Goal: Task Accomplishment & Management: Complete application form

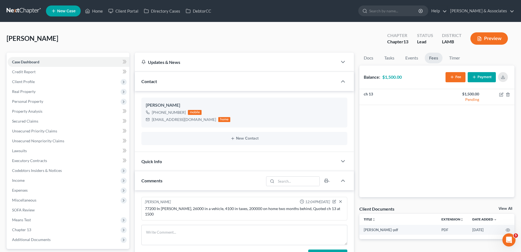
click at [57, 10] on span "New Case" at bounding box center [66, 11] width 18 height 4
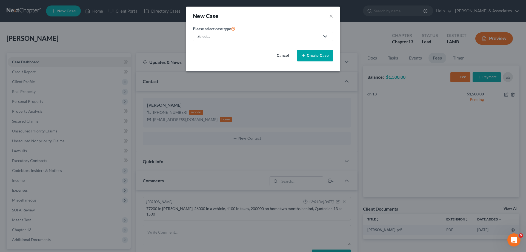
click at [244, 36] on div "Select..." at bounding box center [258, 36] width 122 height 5
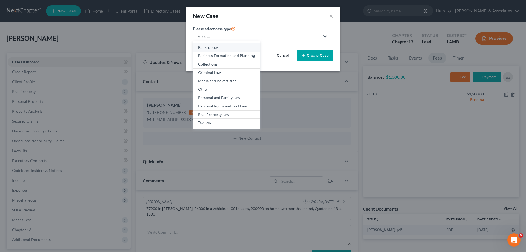
click at [222, 50] on div "Bankruptcy" at bounding box center [226, 47] width 57 height 5
select select "35"
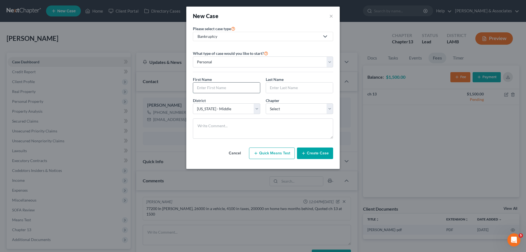
click at [223, 88] on input "text" at bounding box center [226, 87] width 67 height 10
type input "[PERSON_NAME]"
select select "34"
click at [293, 101] on div "Chapter * Select 7 11 12 13" at bounding box center [299, 105] width 73 height 17
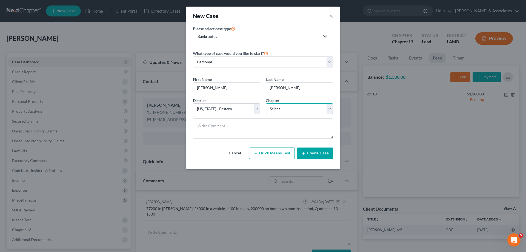
click at [290, 105] on select "Select 7 11 12 13" at bounding box center [298, 108] width 67 height 11
select select "3"
click at [265, 103] on select "Select 7 11 12 13" at bounding box center [298, 108] width 67 height 11
click at [311, 157] on button "Create Case" at bounding box center [315, 152] width 36 height 11
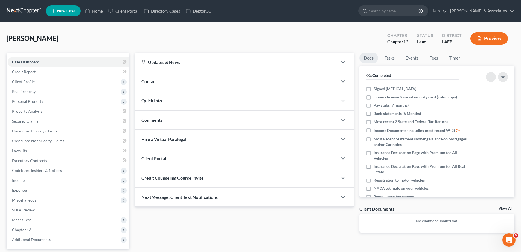
click at [224, 81] on div "Contact" at bounding box center [236, 81] width 203 height 19
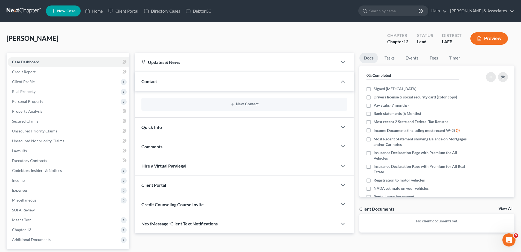
click at [247, 107] on div "New Contact" at bounding box center [245, 103] width 206 height 13
click at [246, 102] on button "New Contact" at bounding box center [244, 104] width 197 height 4
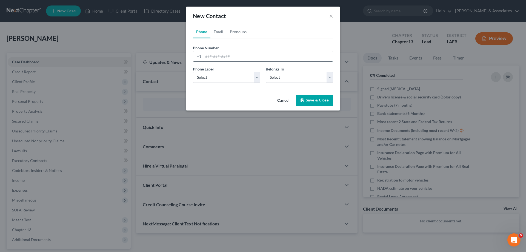
click at [233, 57] on input "tel" at bounding box center [267, 56] width 129 height 10
paste input "[PHONE_NUMBER]"
type input "[PHONE_NUMBER]"
click at [211, 79] on select "Select Mobile Home Work Other" at bounding box center [226, 77] width 67 height 11
select select "0"
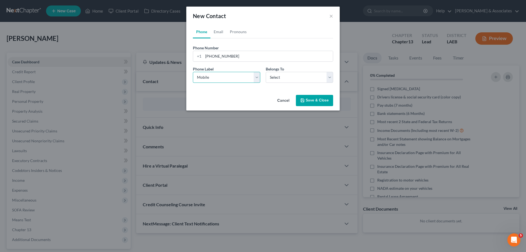
click at [193, 72] on select "Select Mobile Home Work Other" at bounding box center [226, 77] width 67 height 11
drag, startPoint x: 282, startPoint y: 74, endPoint x: 281, endPoint y: 82, distance: 8.2
click at [282, 75] on select "Select Client Other" at bounding box center [298, 77] width 67 height 11
select select "0"
click at [265, 72] on select "Select Client Other" at bounding box center [298, 77] width 67 height 11
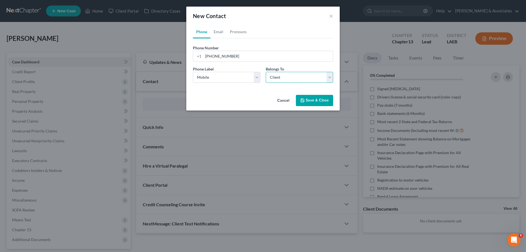
select select "0"
click at [220, 30] on link "Email" at bounding box center [218, 31] width 16 height 13
click at [217, 60] on input "email" at bounding box center [267, 56] width 129 height 10
paste input "[EMAIL_ADDRESS][DOMAIN_NAME]"
type input "[EMAIL_ADDRESS][DOMAIN_NAME]"
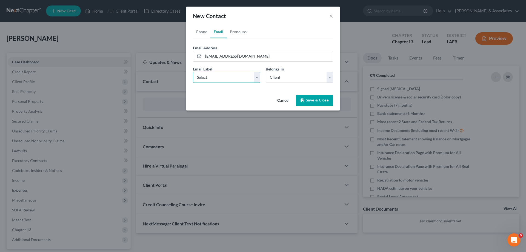
click at [207, 75] on select "Select Home Work Other" at bounding box center [226, 77] width 67 height 11
select select "0"
click at [193, 72] on select "Select Home Work Other" at bounding box center [226, 77] width 67 height 11
click at [297, 76] on select "Select Client Other" at bounding box center [298, 77] width 67 height 11
click at [265, 72] on select "Select Client Other" at bounding box center [298, 77] width 67 height 11
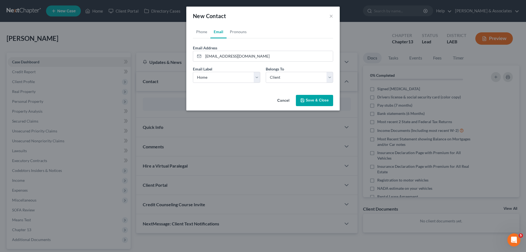
click at [312, 99] on button "Save & Close" at bounding box center [314, 100] width 37 height 11
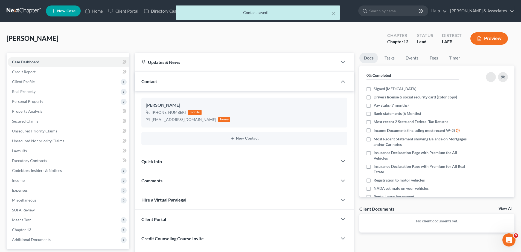
click at [182, 182] on div "Comments" at bounding box center [236, 180] width 203 height 19
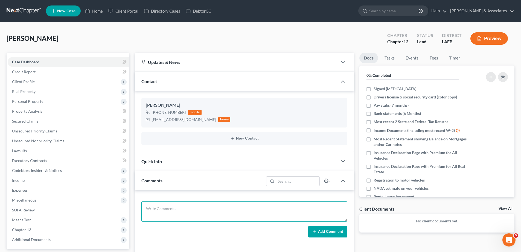
drag, startPoint x: 169, startPoint y: 207, endPoint x: 354, endPoint y: 231, distance: 187.1
click at [169, 207] on textarea at bounding box center [245, 211] width 206 height 20
paste textarea "10000 in [PERSON_NAME] 72000 in 3 vehicles, One eligible for Cram Down(dodge) Q…"
type textarea "10000 in [PERSON_NAME] 72000 in 3 vehicles, One eligible for Cram Down(dodge) Q…"
click at [504, 207] on link "View All" at bounding box center [506, 208] width 14 height 4
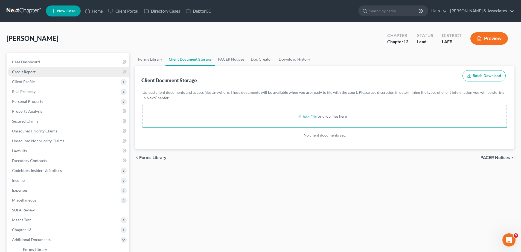
click at [20, 69] on link "Credit Report" at bounding box center [69, 72] width 122 height 10
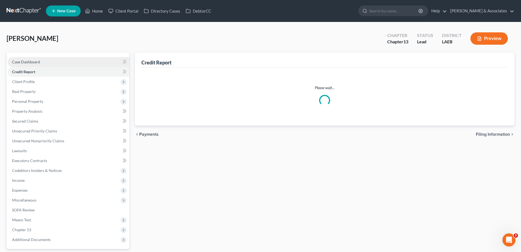
click at [24, 62] on span "Case Dashboard" at bounding box center [26, 61] width 28 height 5
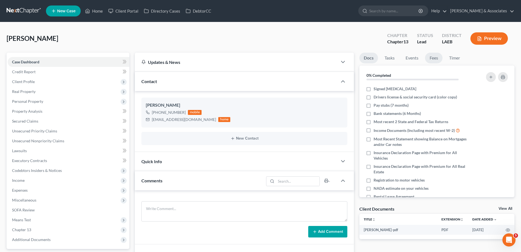
click at [438, 57] on link "Fees" at bounding box center [434, 58] width 18 height 11
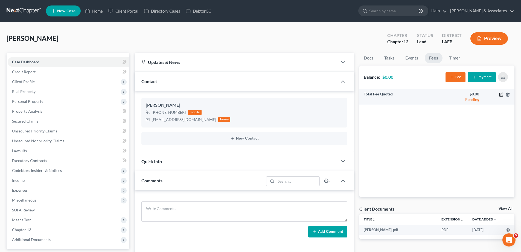
click at [501, 96] on icon "button" at bounding box center [501, 94] width 3 height 3
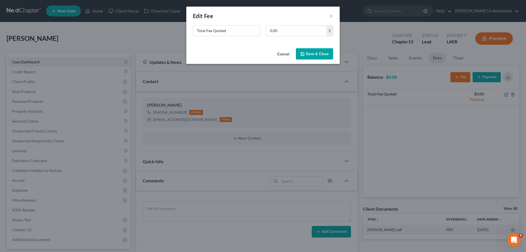
drag, startPoint x: 213, startPoint y: 25, endPoint x: 165, endPoint y: 19, distance: 48.8
click at [204, 24] on div "New Fee Edit Fee × Total Fee Quoted 0.00 $ Cancel Save & Close" at bounding box center [262, 35] width 153 height 57
type input "Ch 13"
type input "1,500"
click at [321, 56] on button "Save & Close" at bounding box center [314, 53] width 37 height 11
